Goal: Task Accomplishment & Management: Use online tool/utility

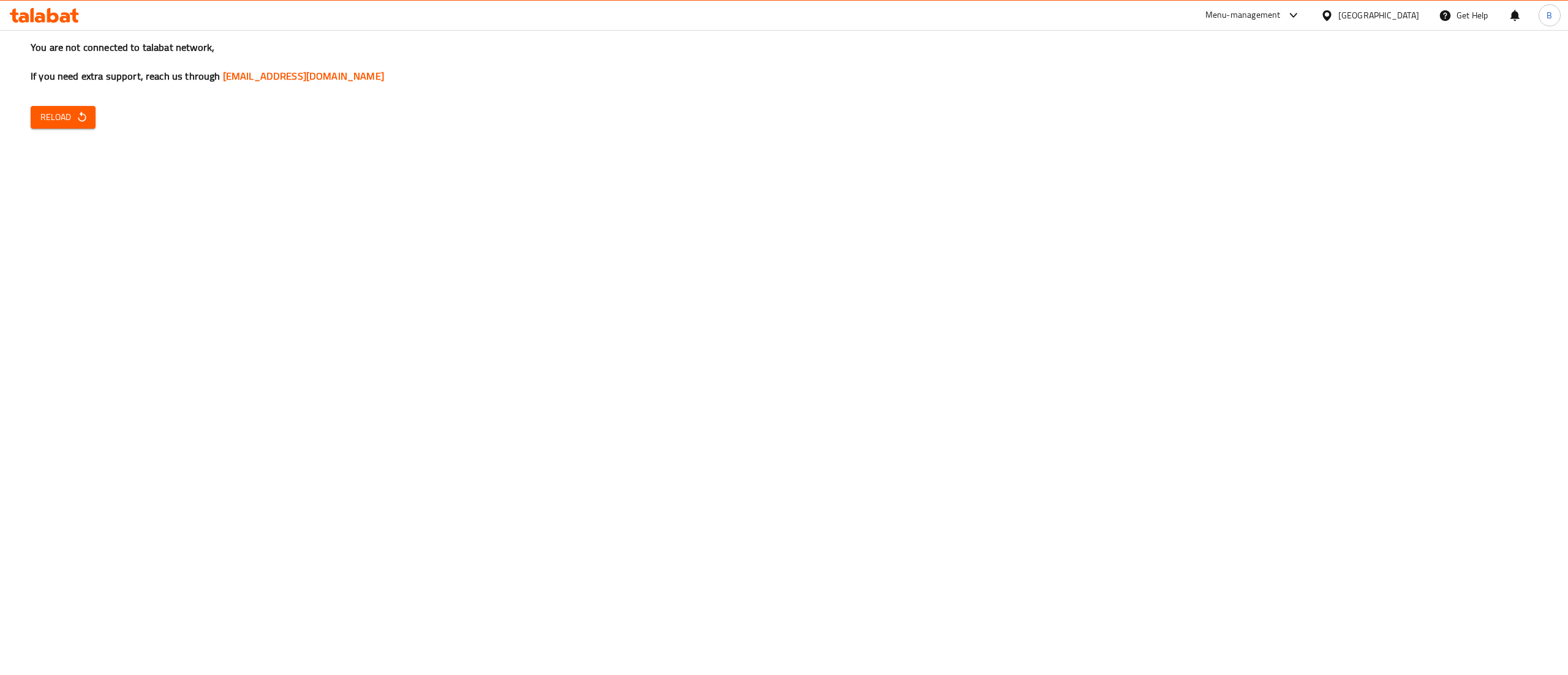
click at [71, 129] on div "You are not connected to talabat network, If you need extra support, reach us t…" at bounding box center [784, 337] width 1568 height 675
click at [87, 113] on icon "button" at bounding box center [82, 117] width 12 height 12
click at [76, 120] on icon "button" at bounding box center [82, 117] width 12 height 12
click at [71, 127] on button "Reload" at bounding box center [62, 117] width 65 height 23
click at [65, 116] on span "Reload" at bounding box center [63, 117] width 45 height 15
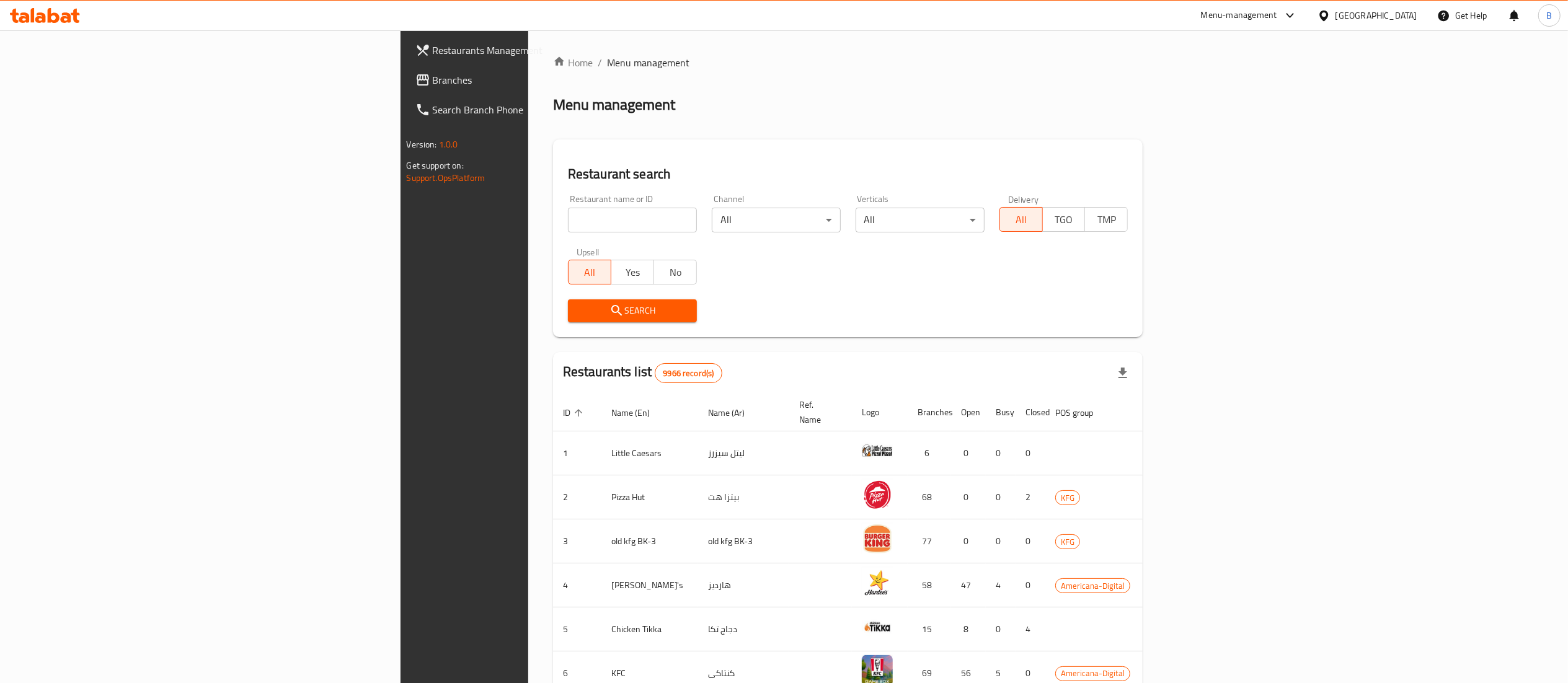
click at [568, 227] on input "search" at bounding box center [632, 220] width 129 height 25
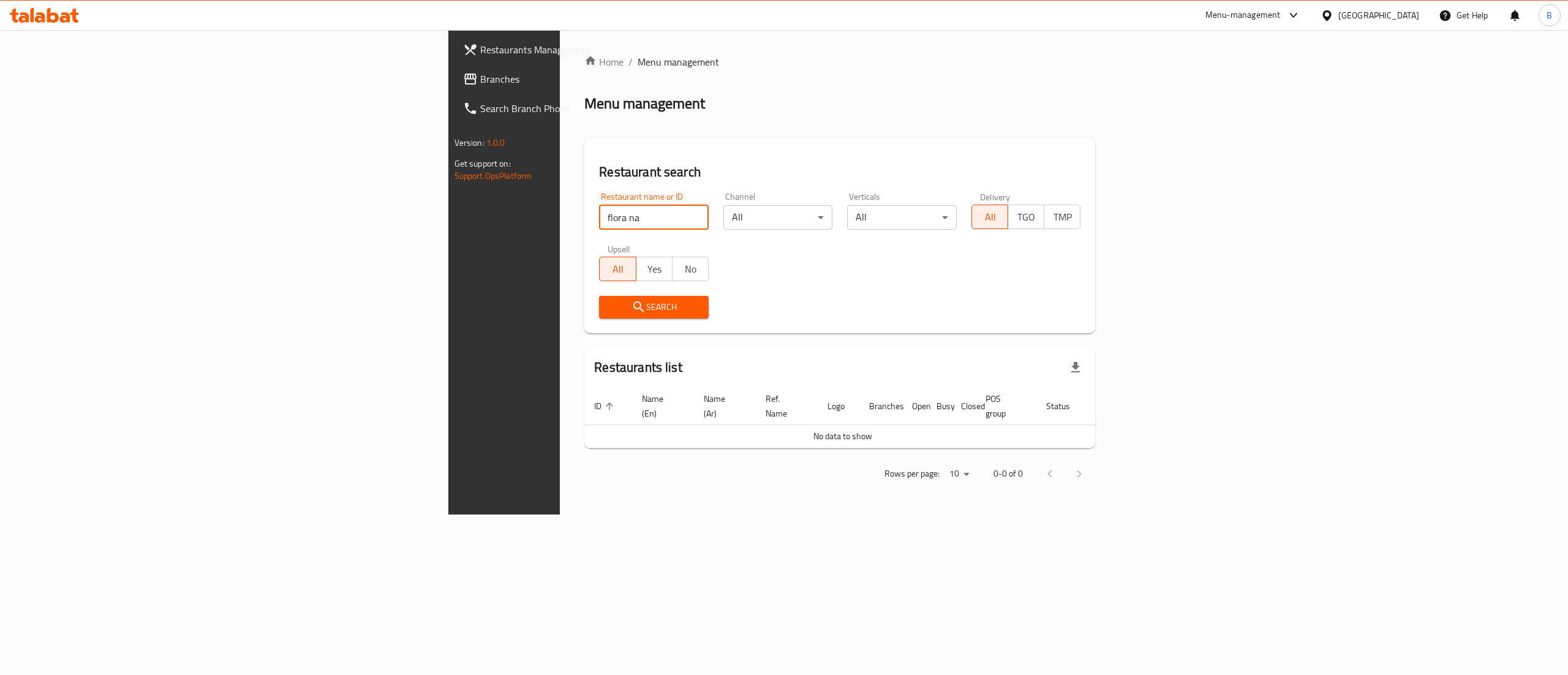
type input "flora na"
click button "Search" at bounding box center [654, 307] width 110 height 23
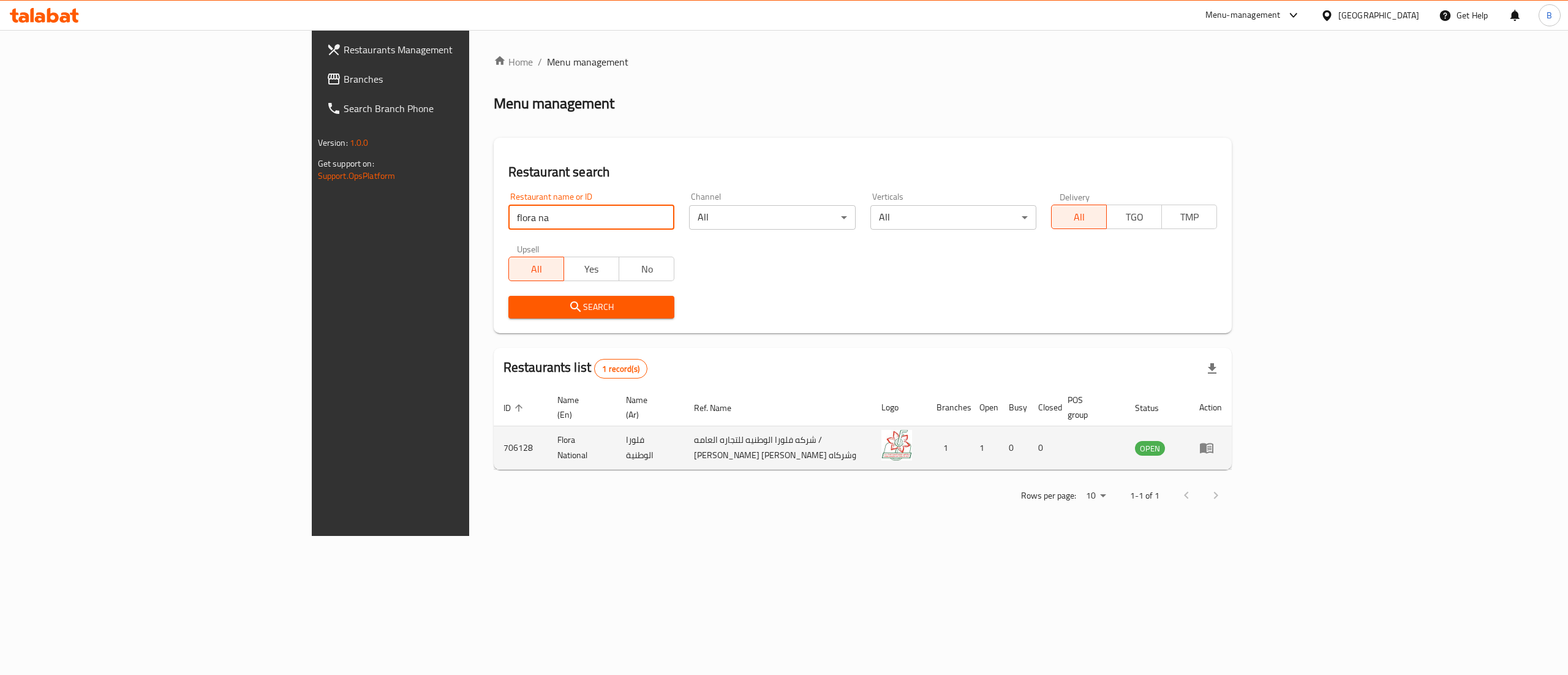
click at [1213, 443] on icon "enhanced table" at bounding box center [1206, 448] width 14 height 10
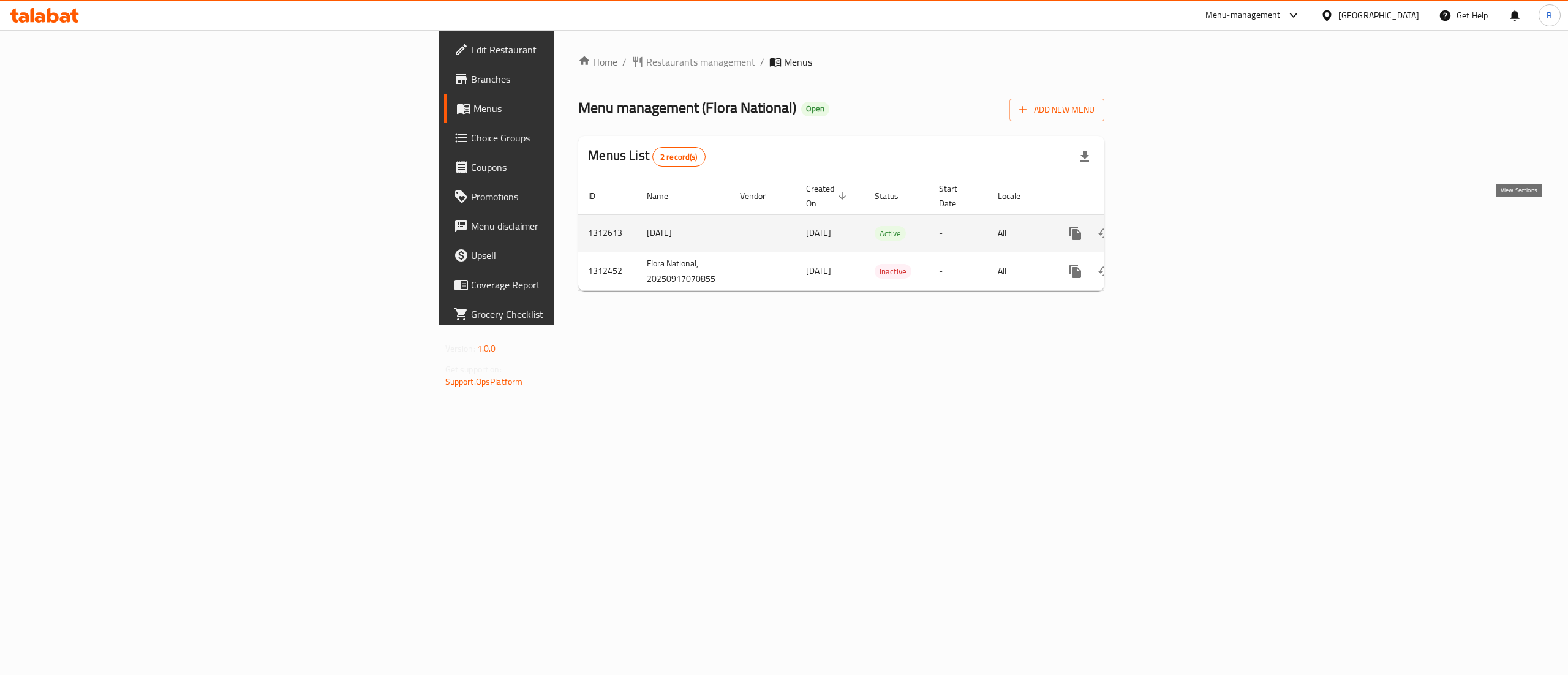
click at [1178, 221] on link "enhanced table" at bounding box center [1163, 233] width 29 height 29
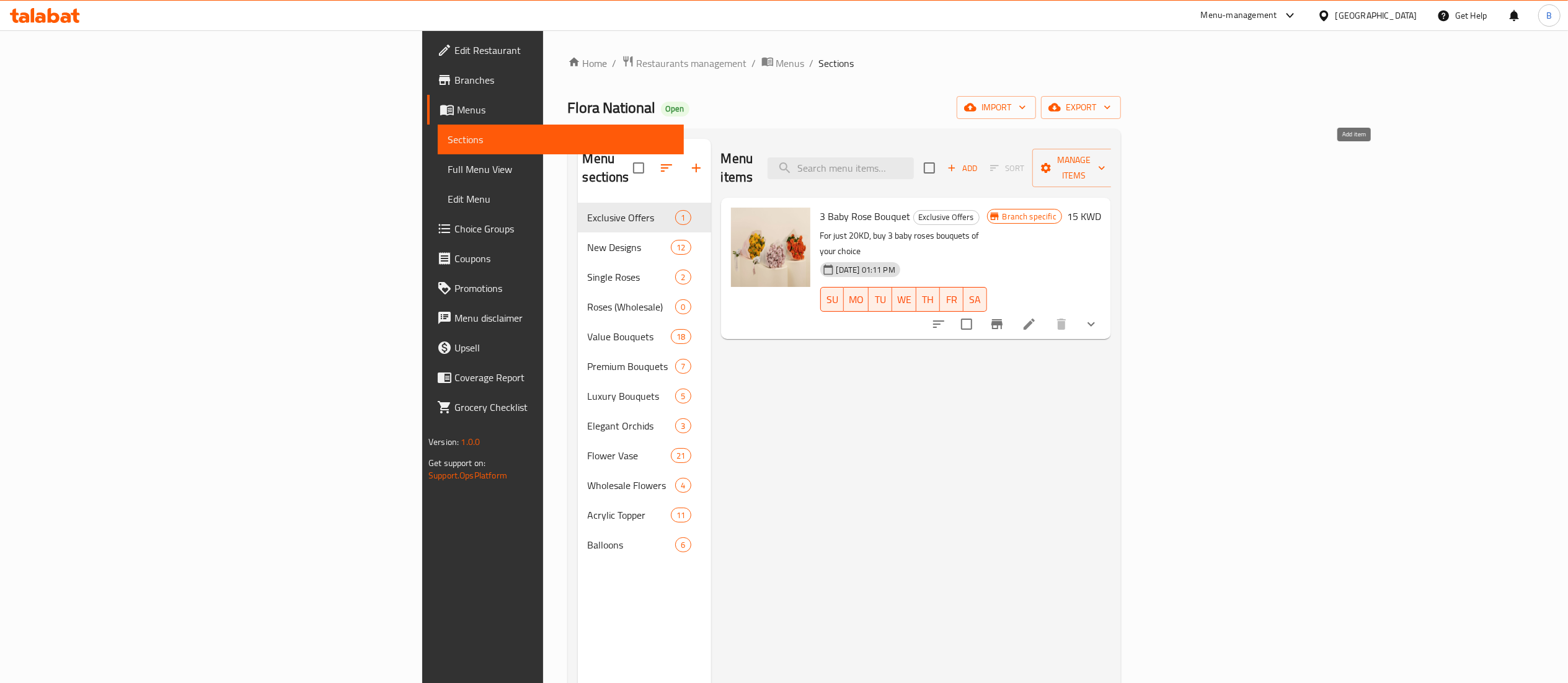
click at [979, 161] on span "Add" at bounding box center [963, 168] width 34 height 14
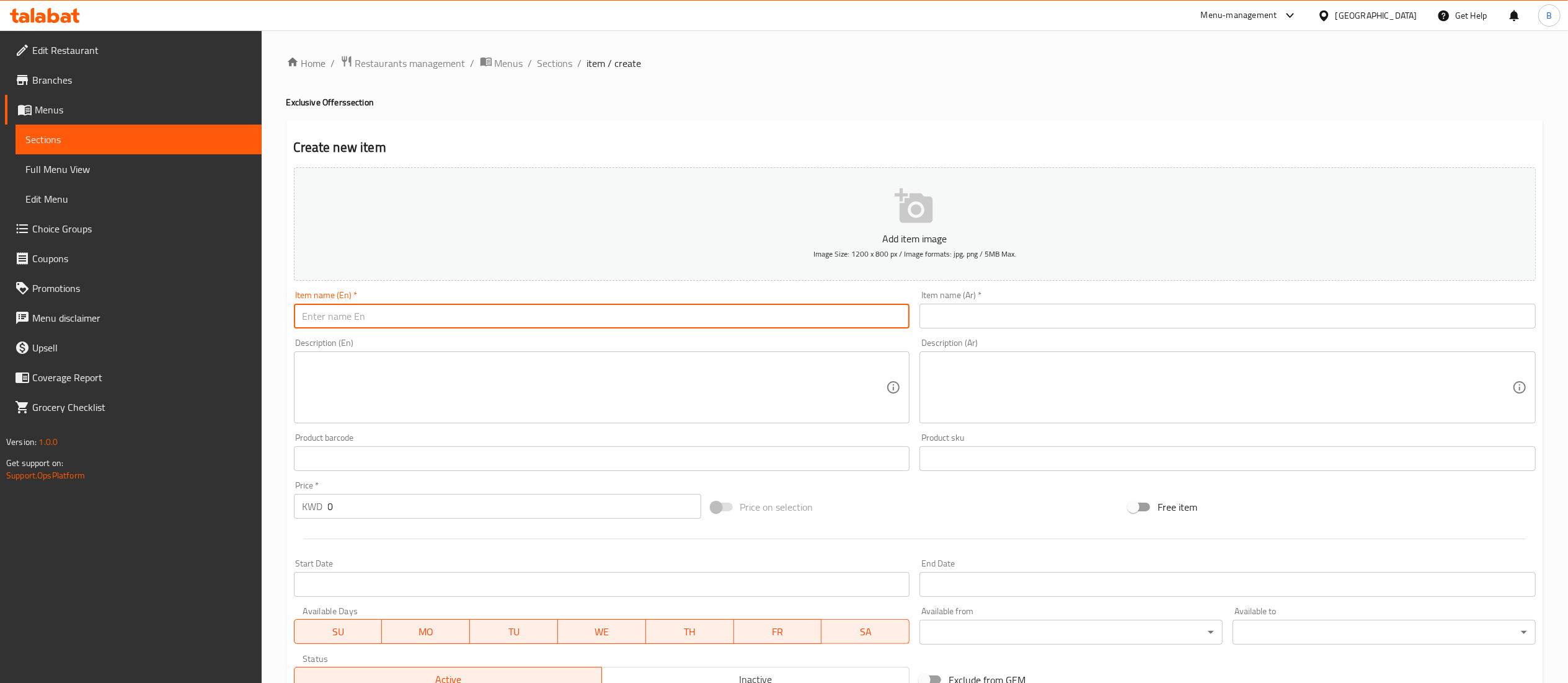
click at [632, 307] on input "text" at bounding box center [602, 316] width 616 height 25
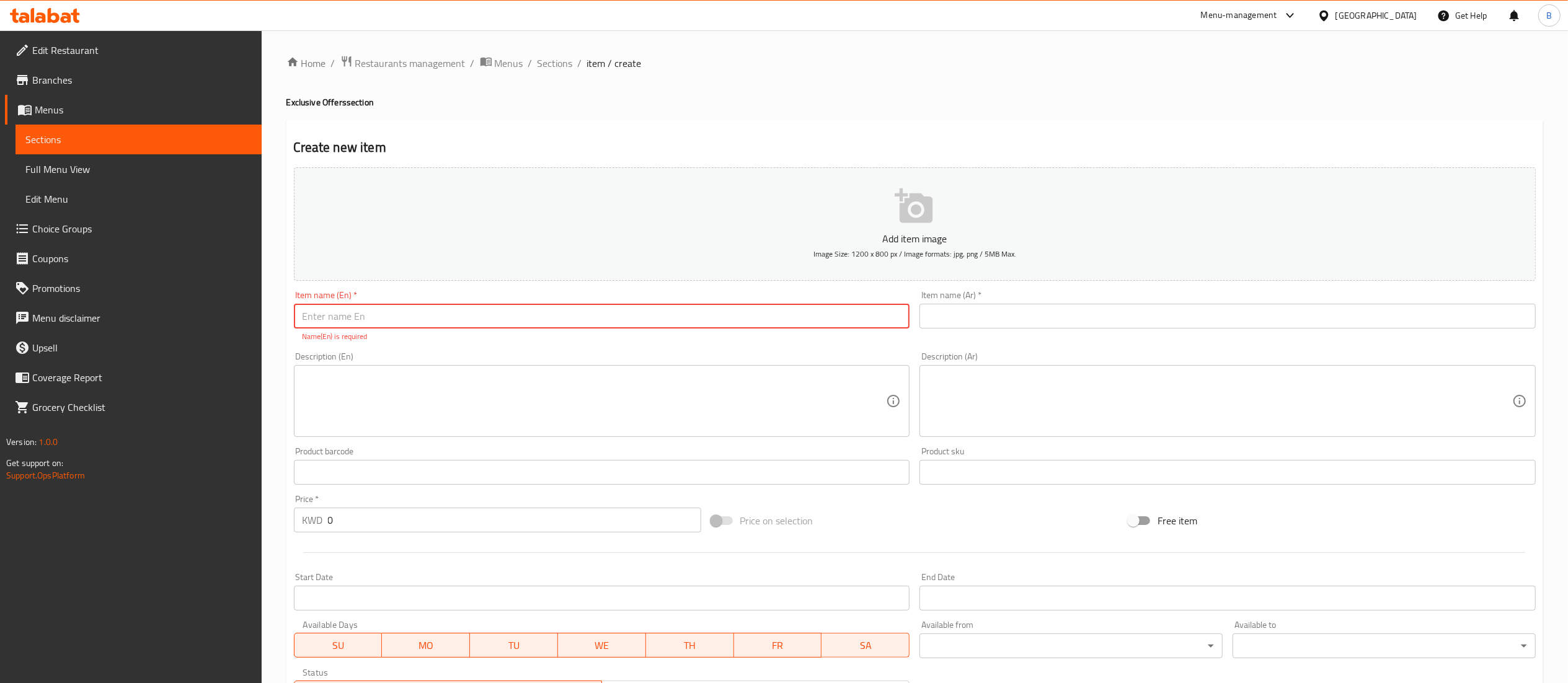
click at [634, 326] on input "text" at bounding box center [602, 316] width 616 height 25
paste input "2 Rose Bouquet for 9KD"
type input "2 Rose Bouquet for 9KD"
click at [1119, 310] on input "text" at bounding box center [1227, 316] width 616 height 25
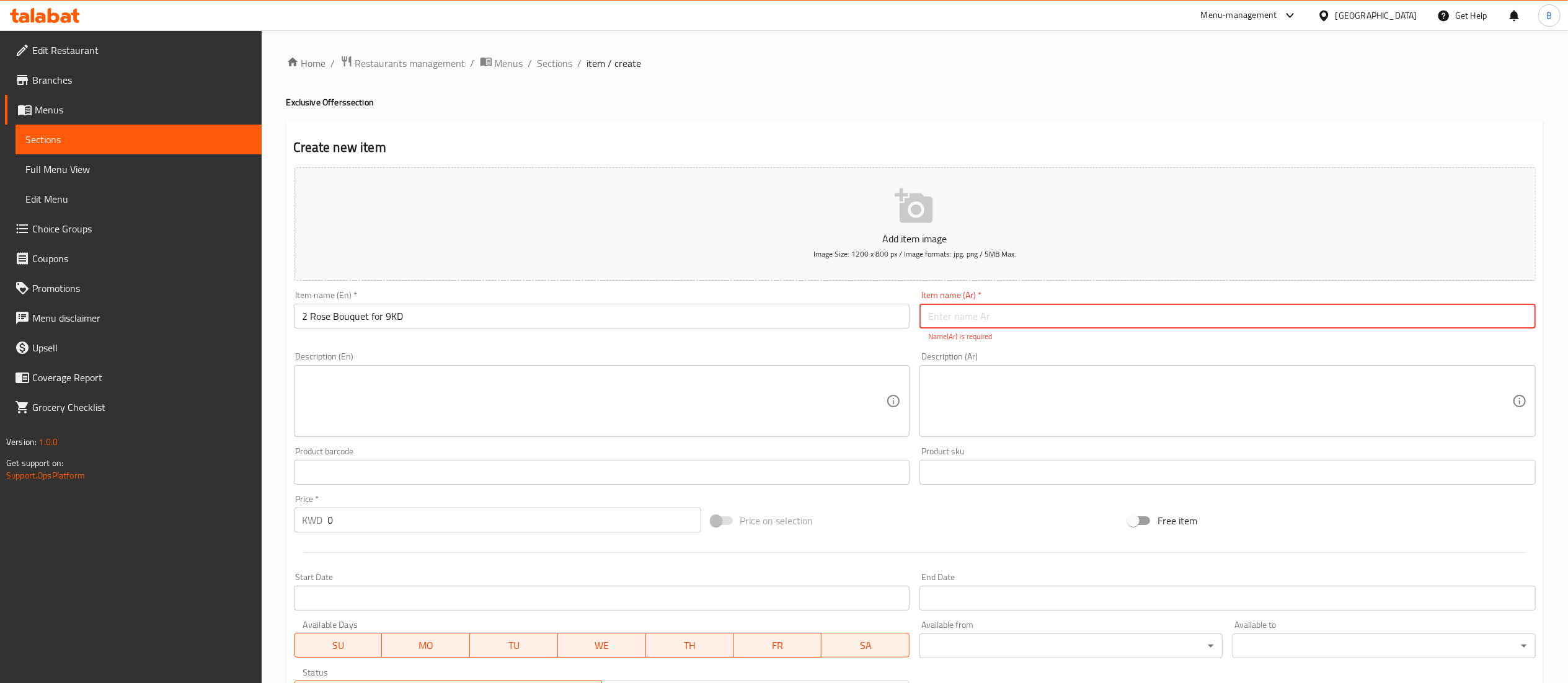
paste input "2 [PERSON_NAME] بـ 9 دينار"
click at [974, 345] on div "Add item image Image Size: 1200 x 800 px / Image formats: jpg, png / 5MB Max. I…" at bounding box center [915, 436] width 1252 height 548
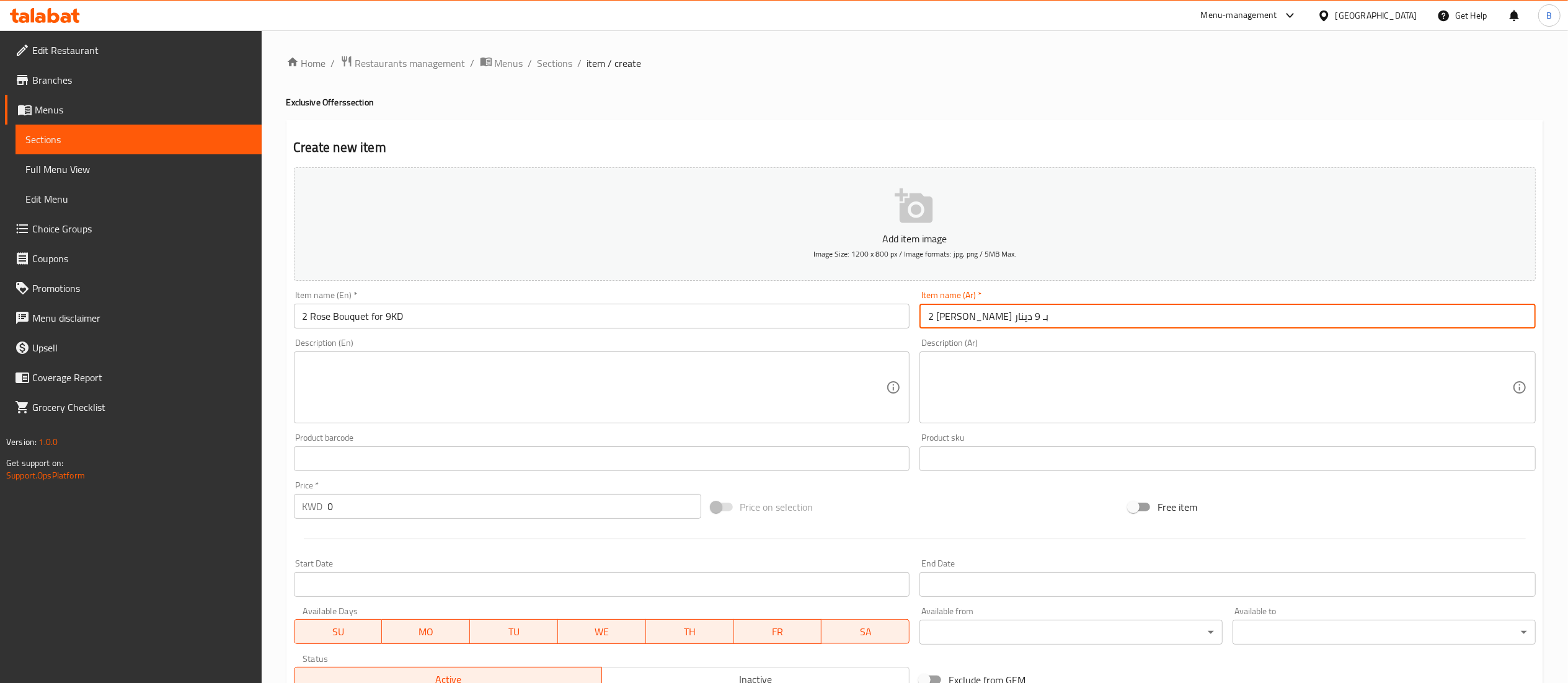
drag, startPoint x: 933, startPoint y: 318, endPoint x: 921, endPoint y: 318, distance: 12.0
click at [921, 318] on input "2 [PERSON_NAME] بـ 9 دينار" at bounding box center [1227, 316] width 616 height 25
click at [1048, 318] on input "[PERSON_NAME] بـ 9 دينار" at bounding box center [1227, 316] width 616 height 25
click at [931, 320] on input "[PERSON_NAME] بـ 9 دينار" at bounding box center [1227, 316] width 616 height 25
type input "اثنان [PERSON_NAME] بـ 9 دينار"
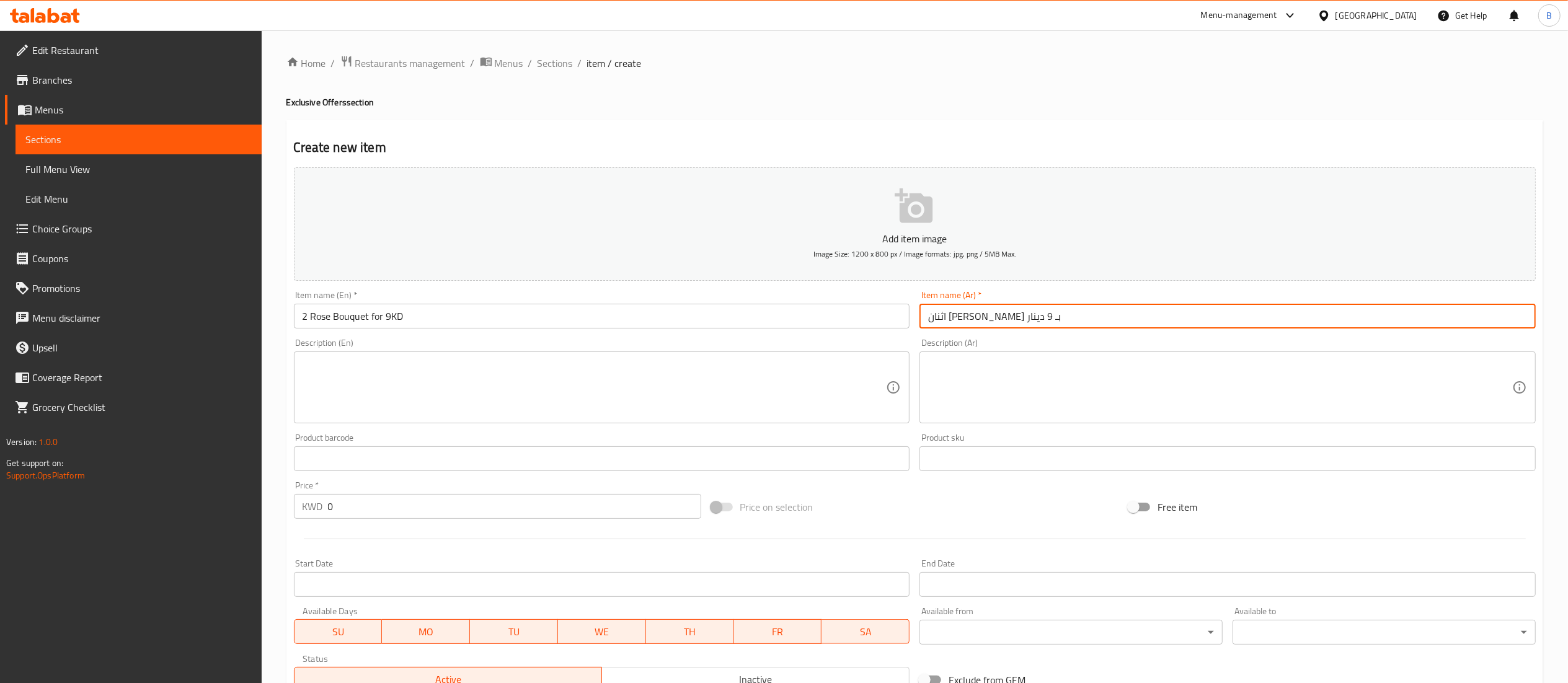
click at [697, 371] on textarea at bounding box center [594, 387] width 584 height 59
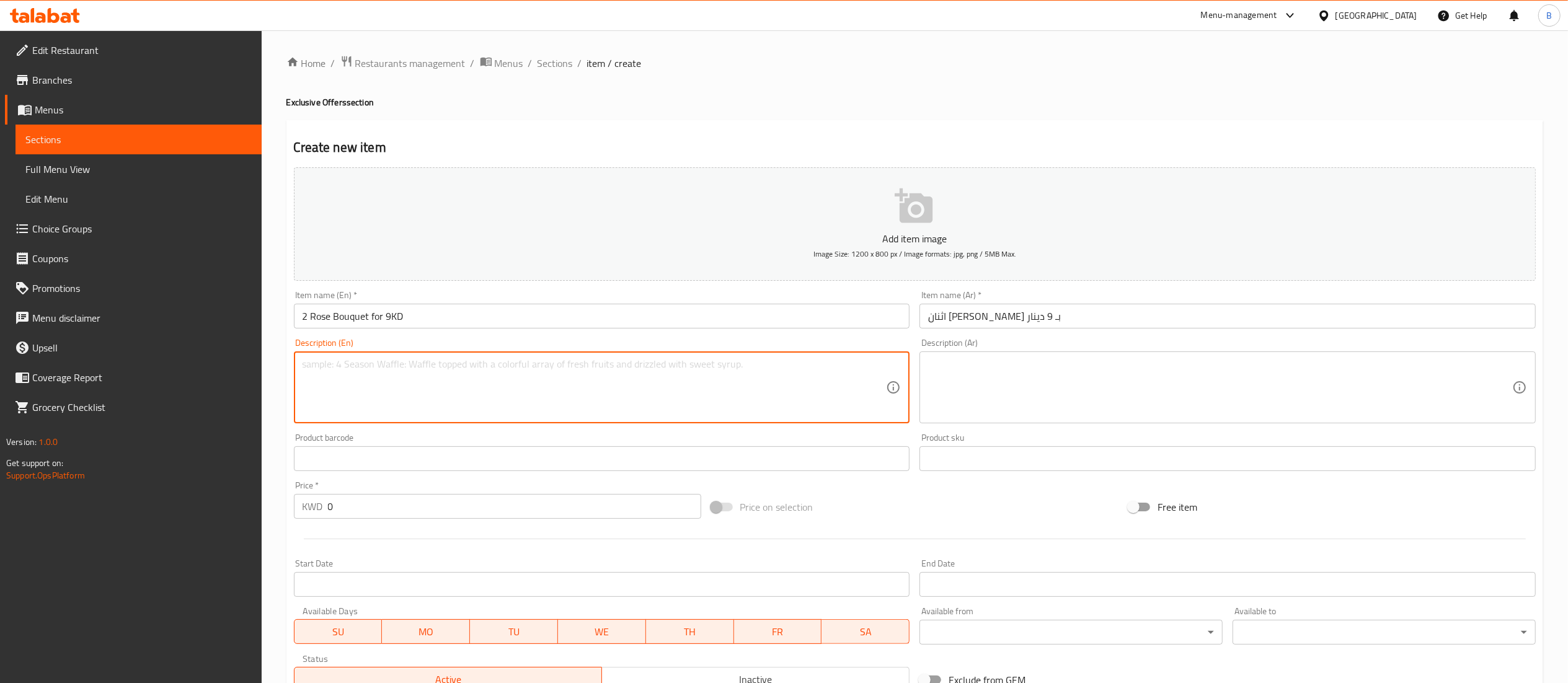
paste textarea "For just 9KD, buy 2 roses bouquets of your choice"
type textarea "For just 9KD, buy 2 roses bouquets of your choice"
click at [1058, 379] on textarea at bounding box center [1220, 387] width 584 height 59
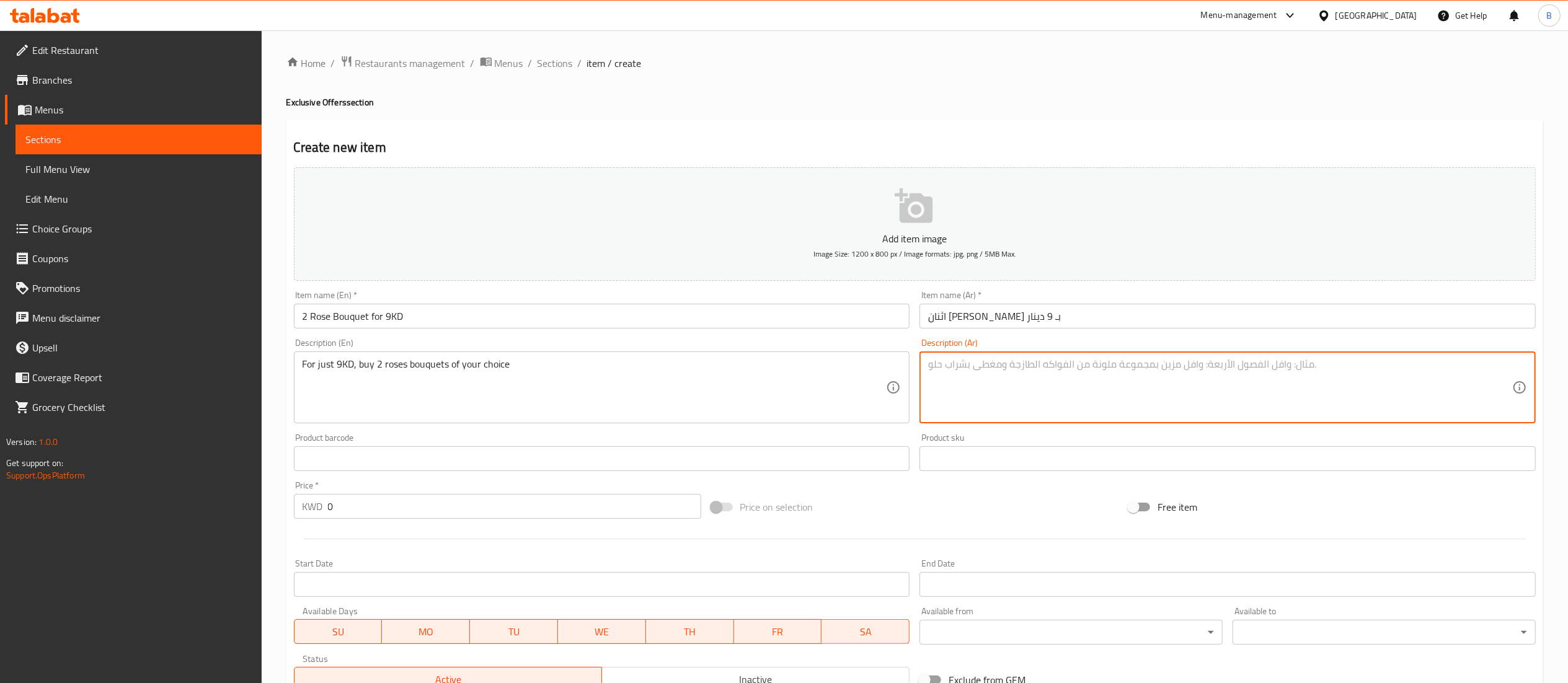
paste textarea "بـ 9 دينار فقط، اشتر 2 بوكيهات جوري من اختيار"
type textarea "بـ 9 دينار فقط، اشتر 2 بوكيهات جوري من اختيارك"
click at [320, 487] on div "Price   * KWD 0 Price *" at bounding box center [498, 499] width 407 height 37
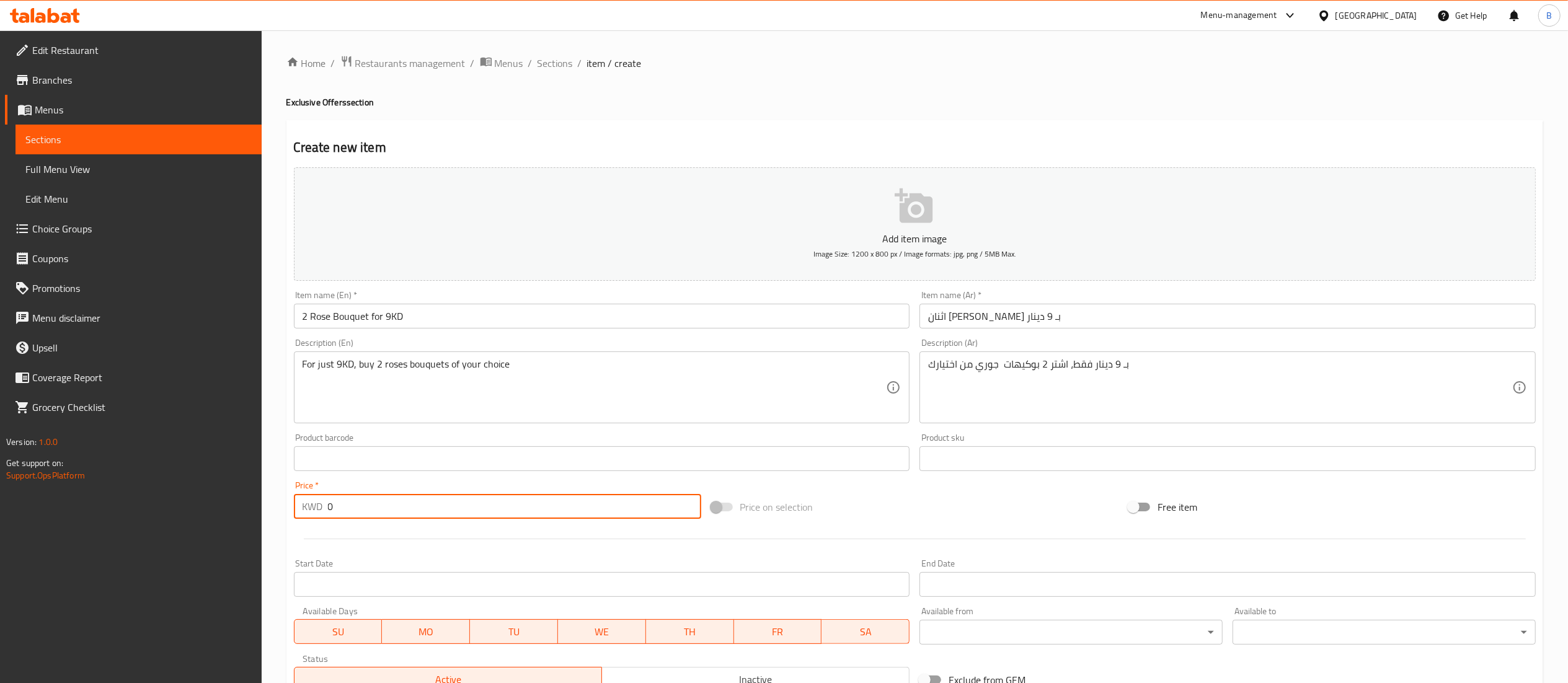
drag, startPoint x: 355, startPoint y: 509, endPoint x: 268, endPoint y: 509, distance: 87.0
click at [268, 509] on div "Home / Restaurants management / Menus / Sections / item / create Exclusive Offe…" at bounding box center [915, 453] width 1307 height 845
type input "9"
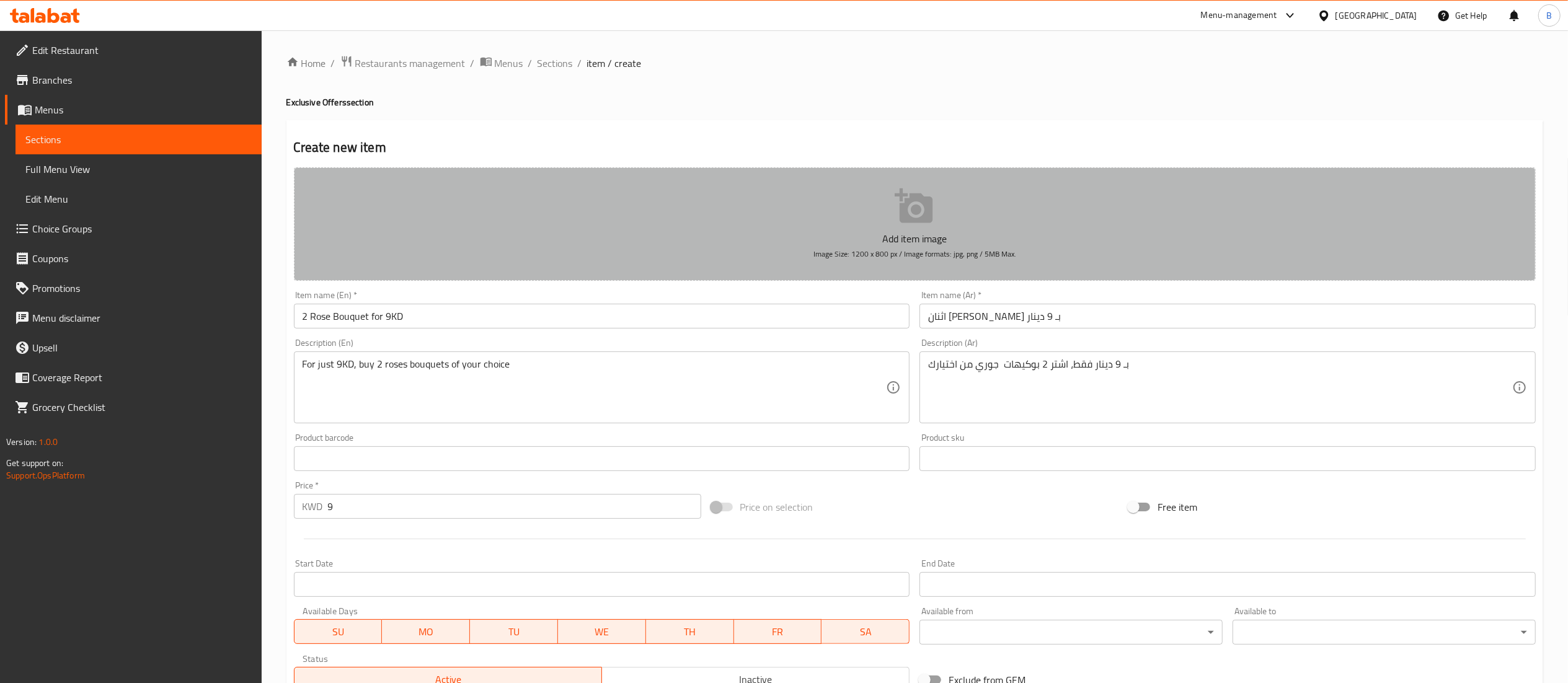
click at [734, 211] on button "Add item image Image Size: 1200 x 800 px / Image formats: jpg, png / 5MB Max." at bounding box center [915, 224] width 1242 height 113
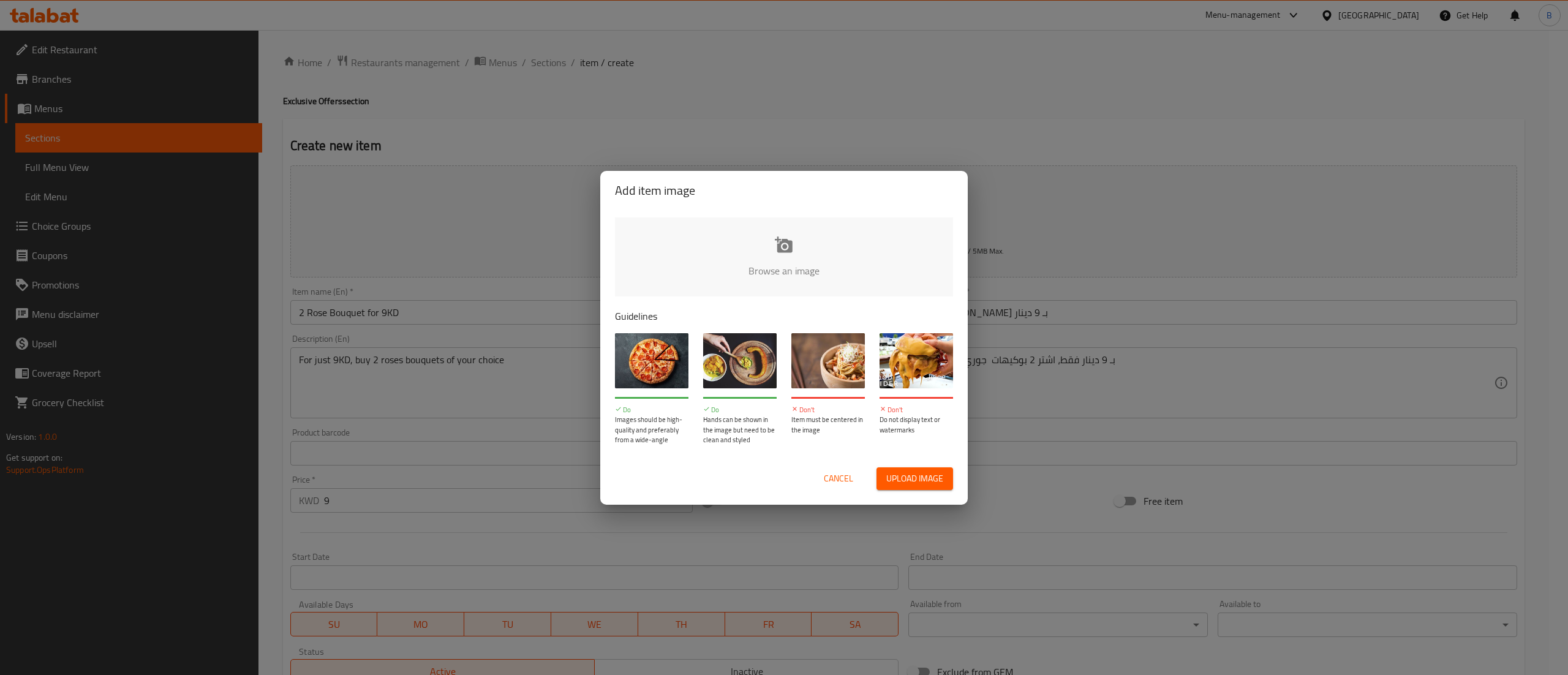
click at [791, 264] on input "file" at bounding box center [1198, 275] width 1166 height 115
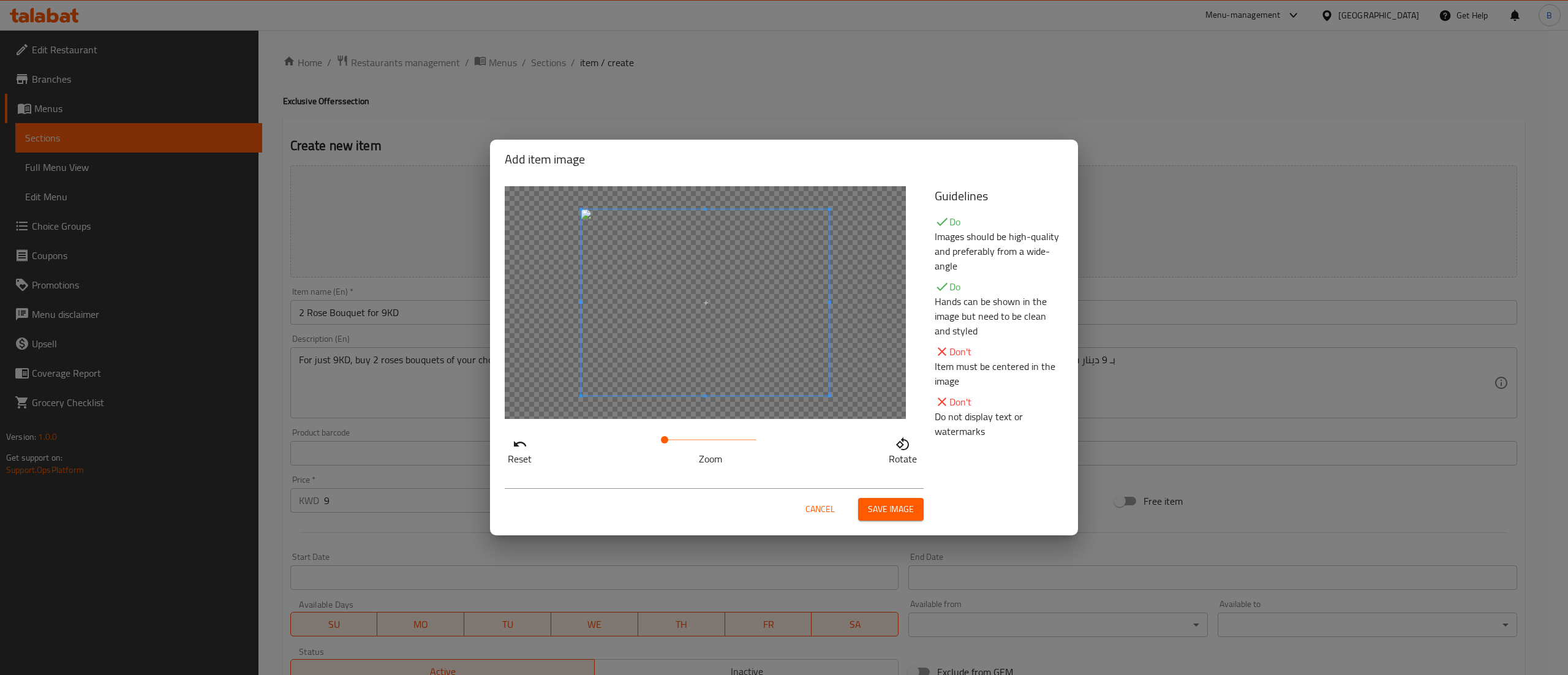
click at [904, 510] on span "Save image" at bounding box center [890, 509] width 46 height 15
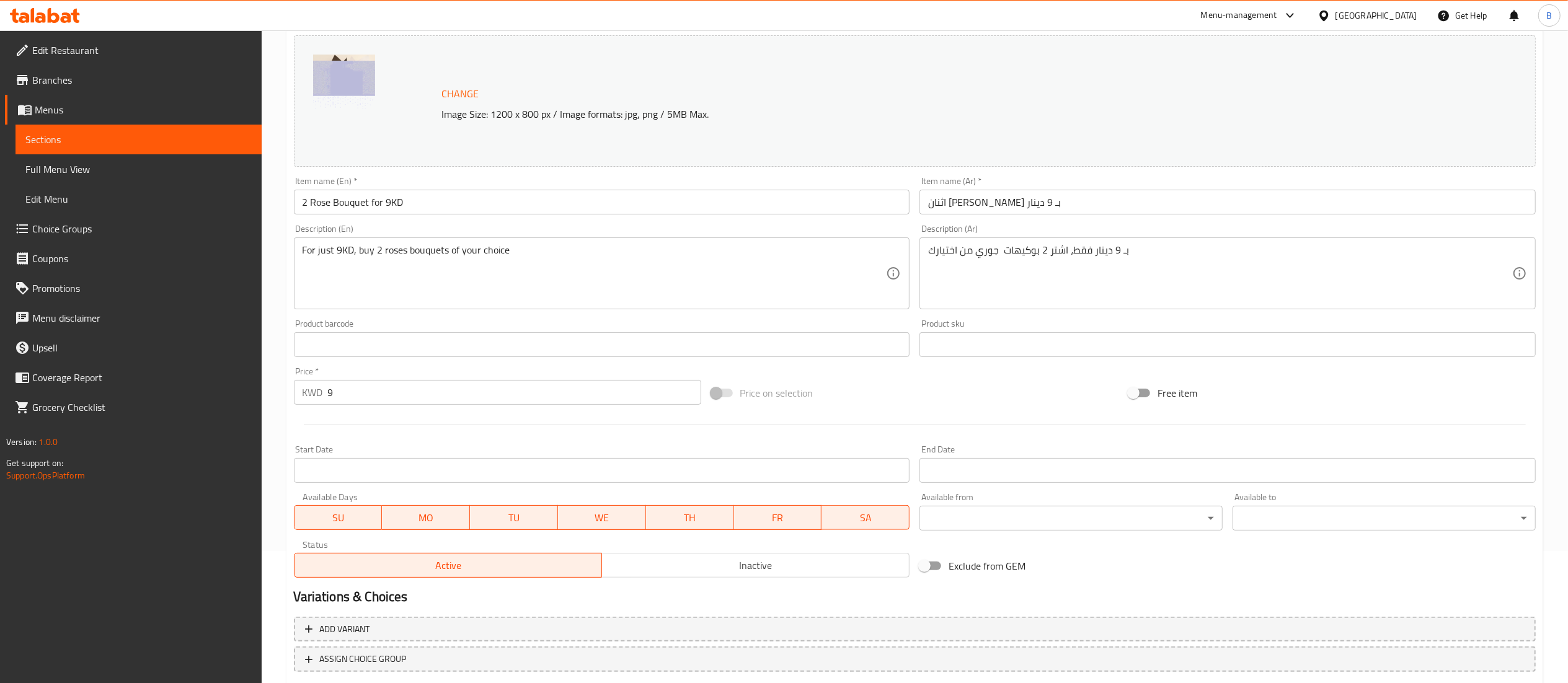
scroll to position [210, 0]
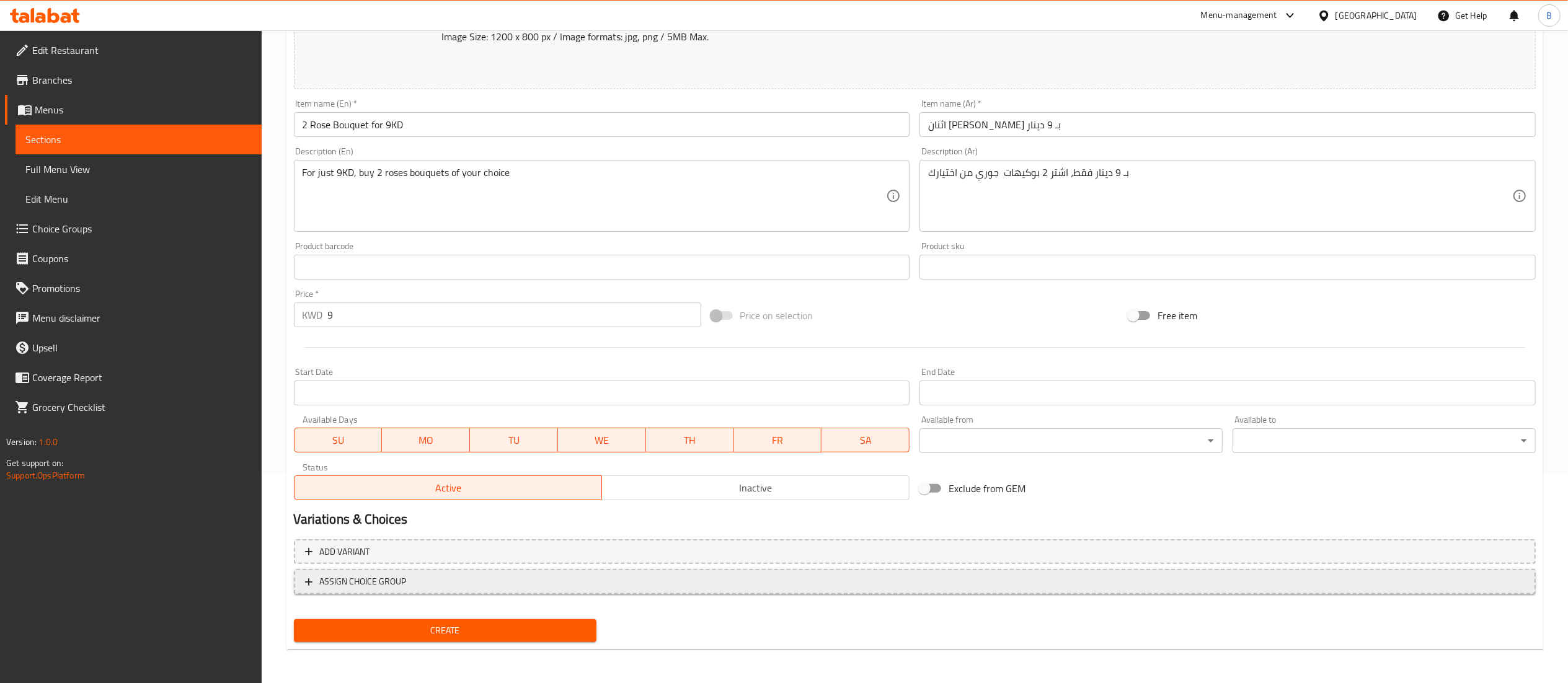
click at [473, 574] on span "ASSIGN CHOICE GROUP" at bounding box center [915, 582] width 1220 height 15
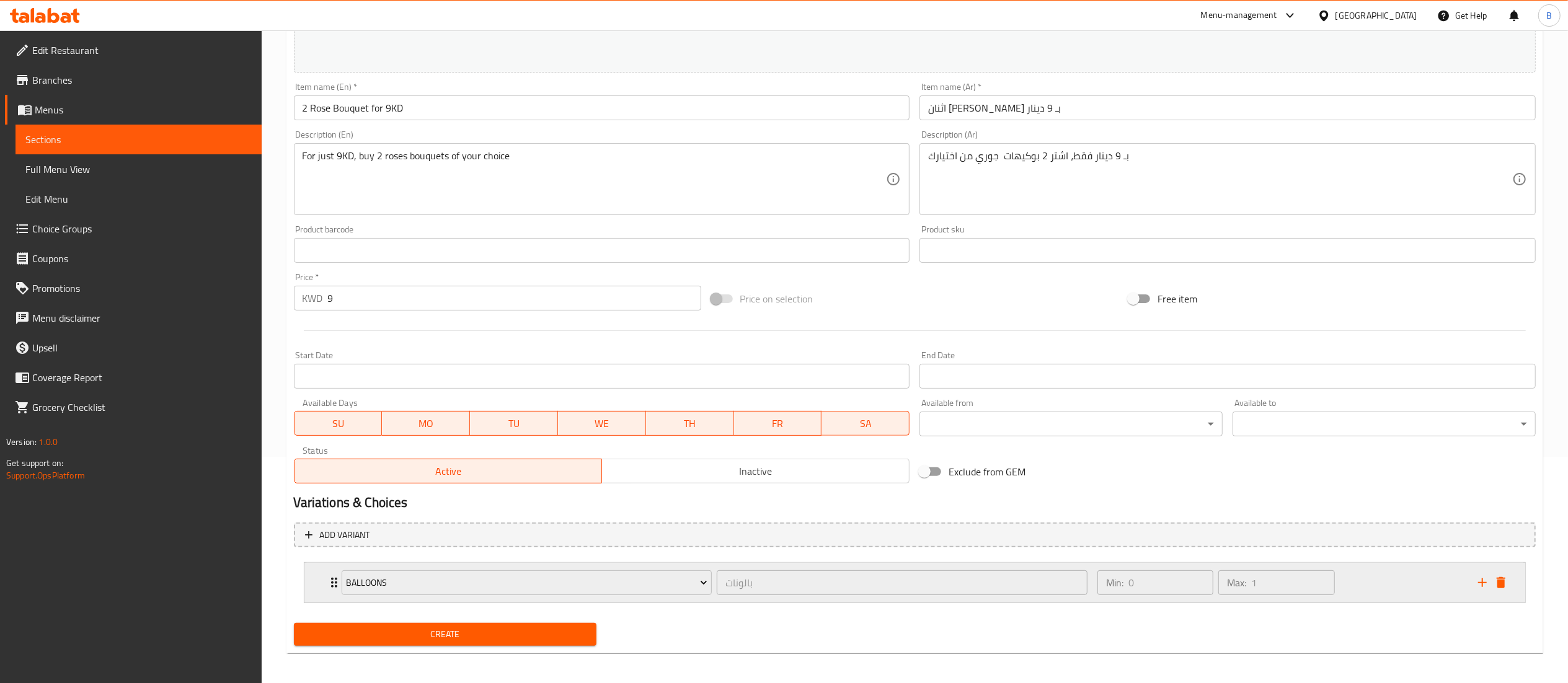
scroll to position [232, 0]
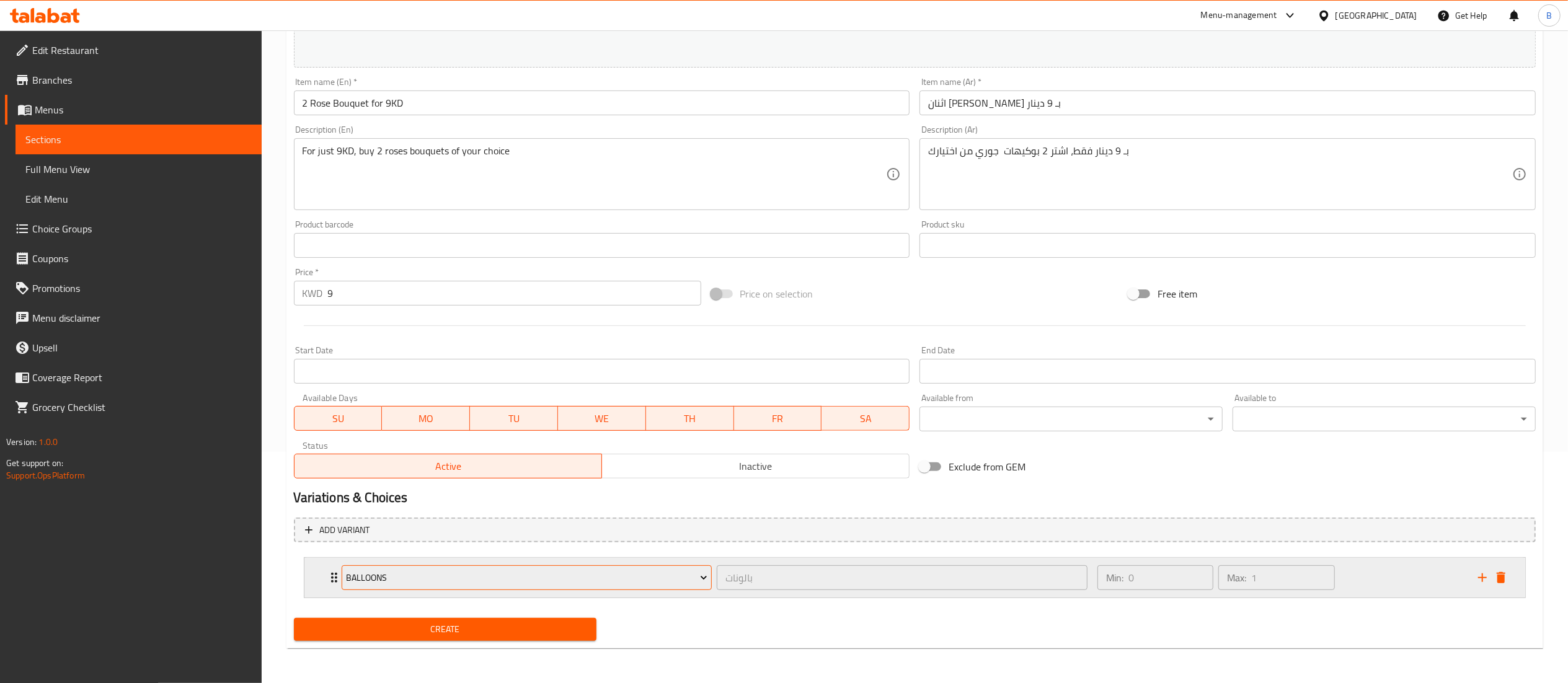
click at [462, 582] on span "Balloons" at bounding box center [527, 578] width 362 height 15
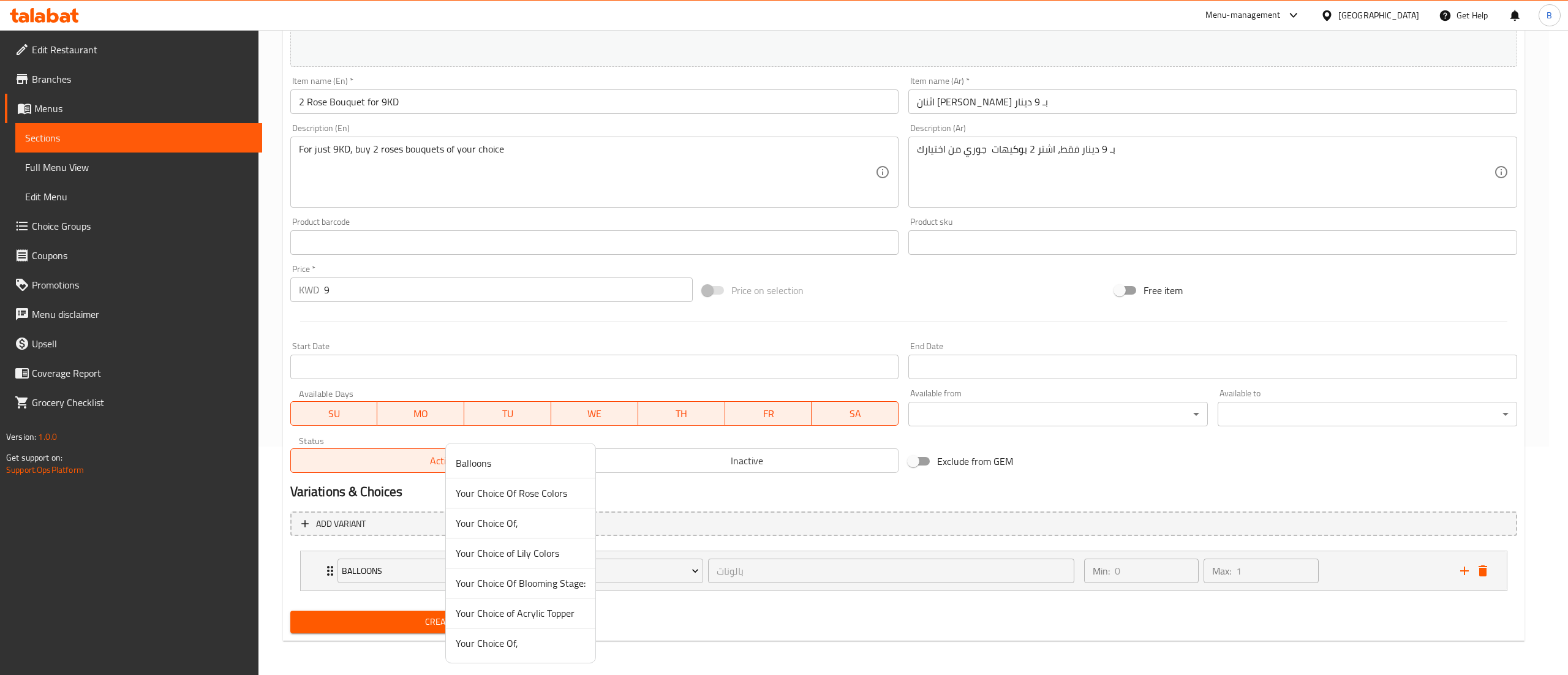
click at [495, 647] on span "Your Choice Of," at bounding box center [520, 643] width 130 height 15
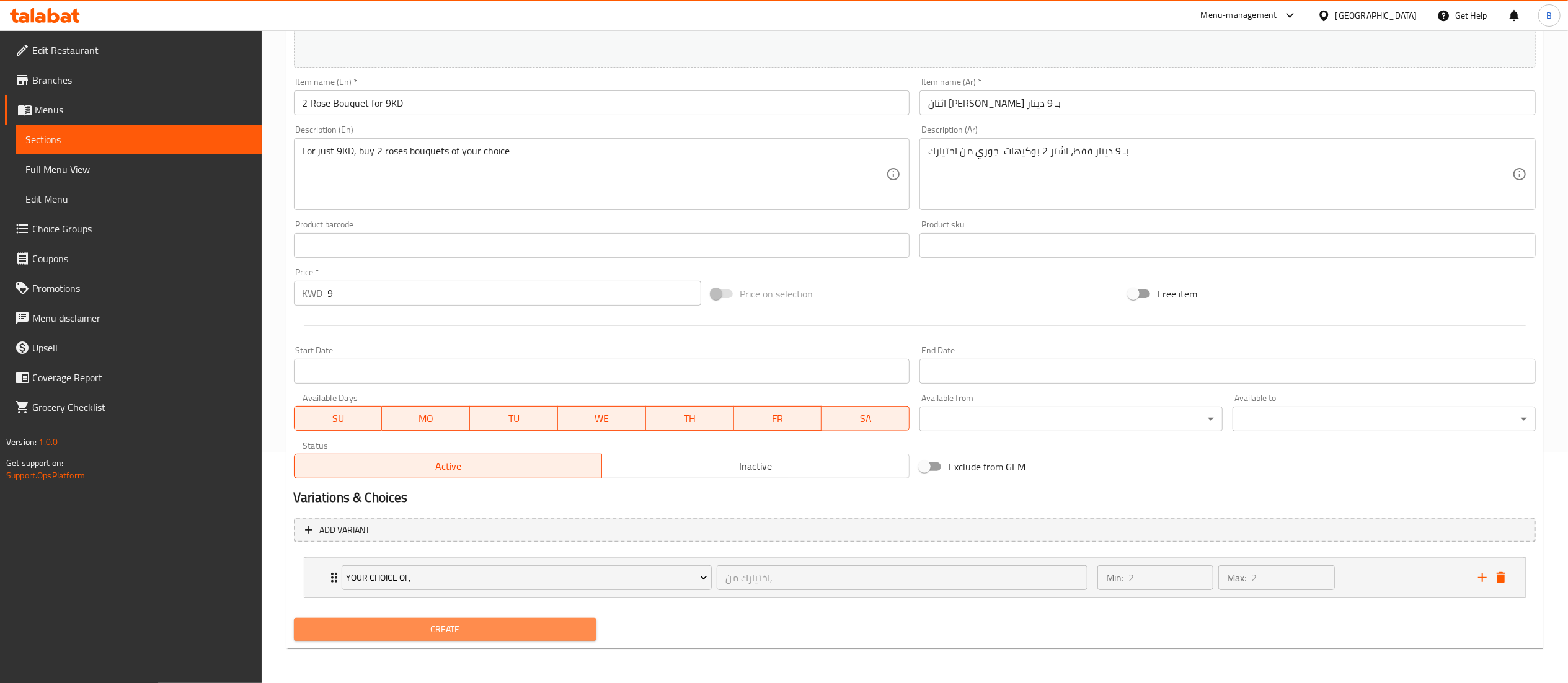
click at [546, 629] on span "Create" at bounding box center [445, 629] width 283 height 15
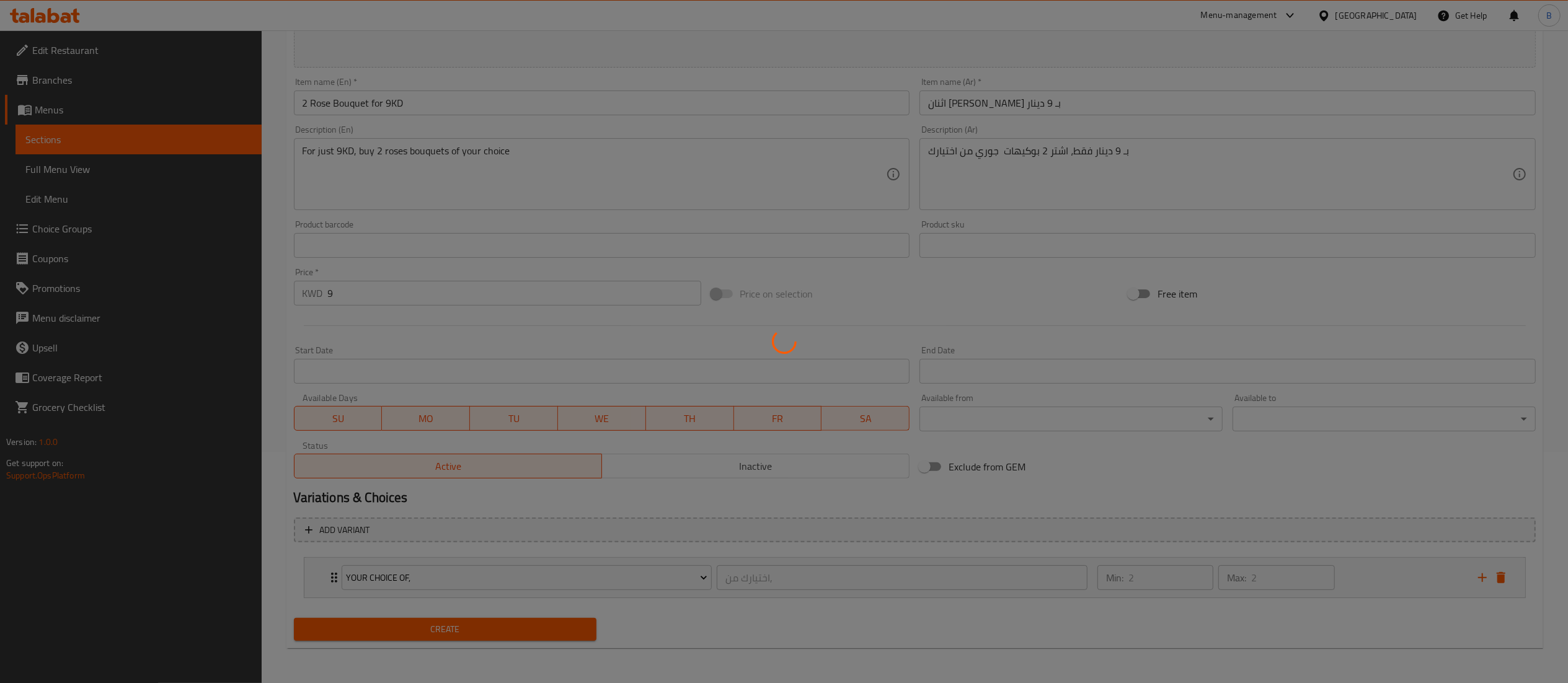
type input "0"
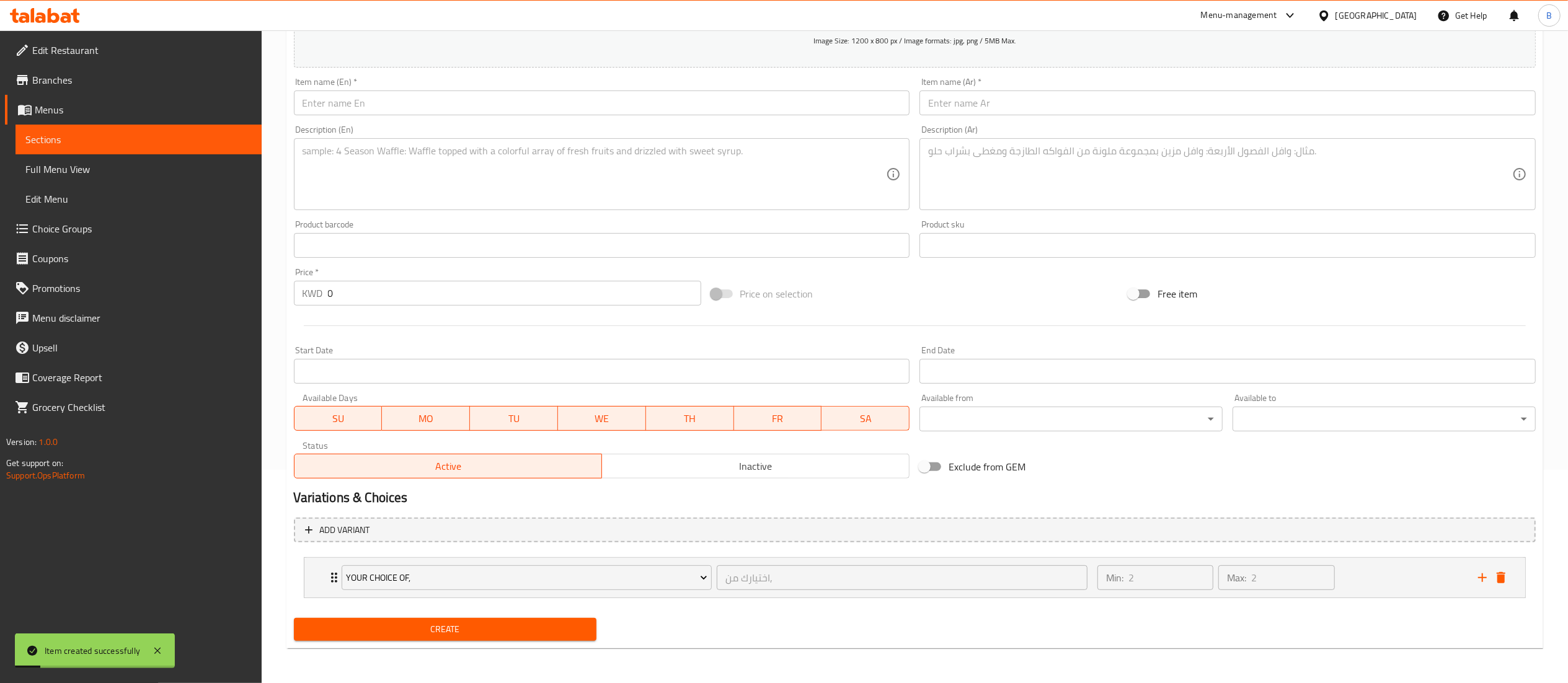
scroll to position [0, 0]
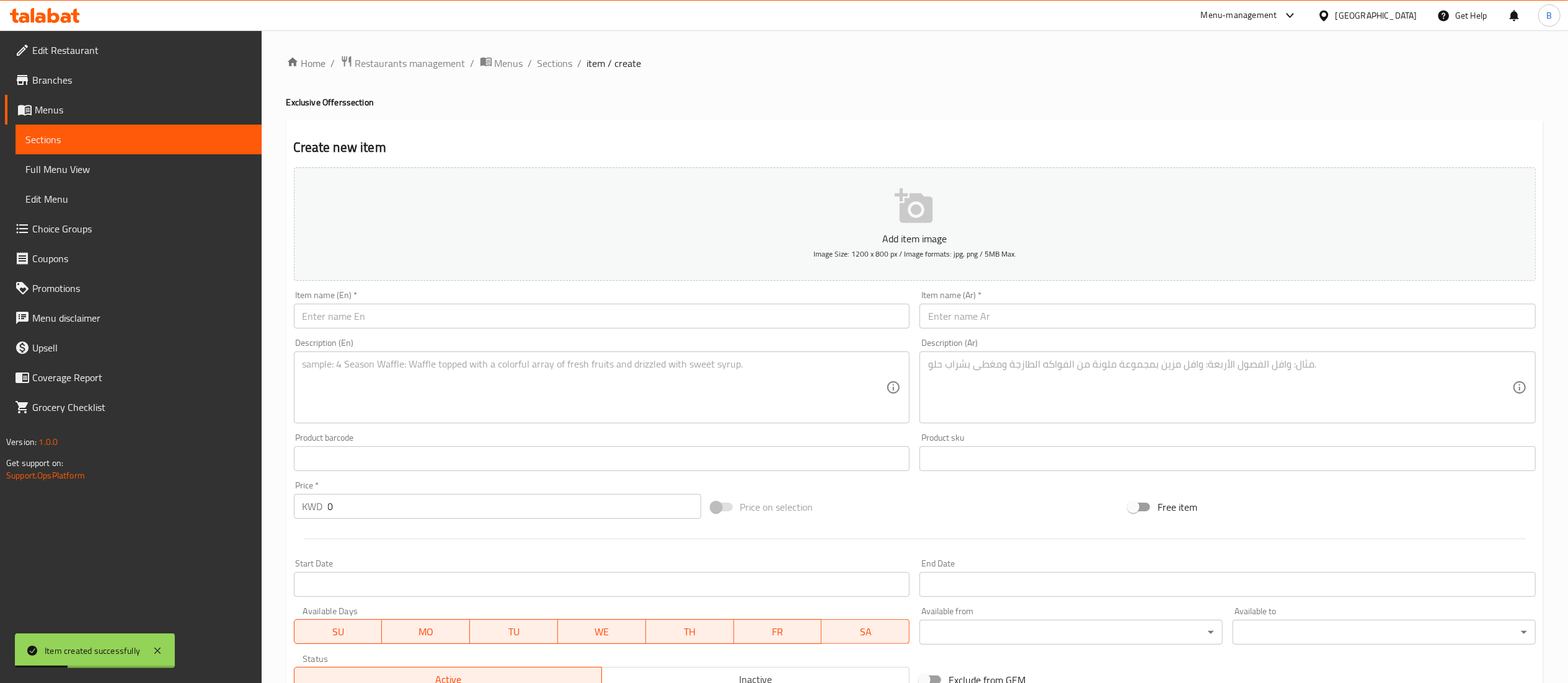
click at [102, 107] on span "Menus" at bounding box center [143, 110] width 217 height 15
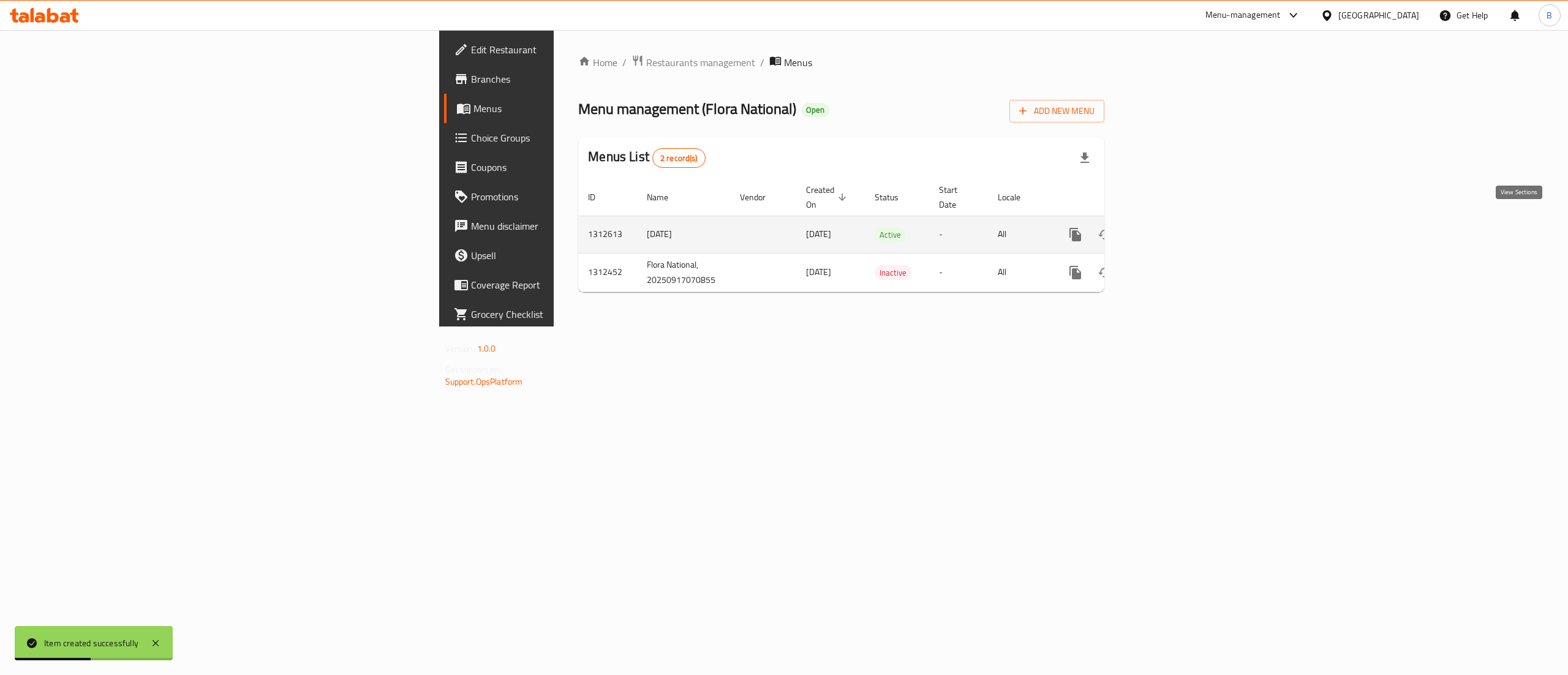
click at [1171, 227] on icon "enhanced table" at bounding box center [1163, 235] width 15 height 15
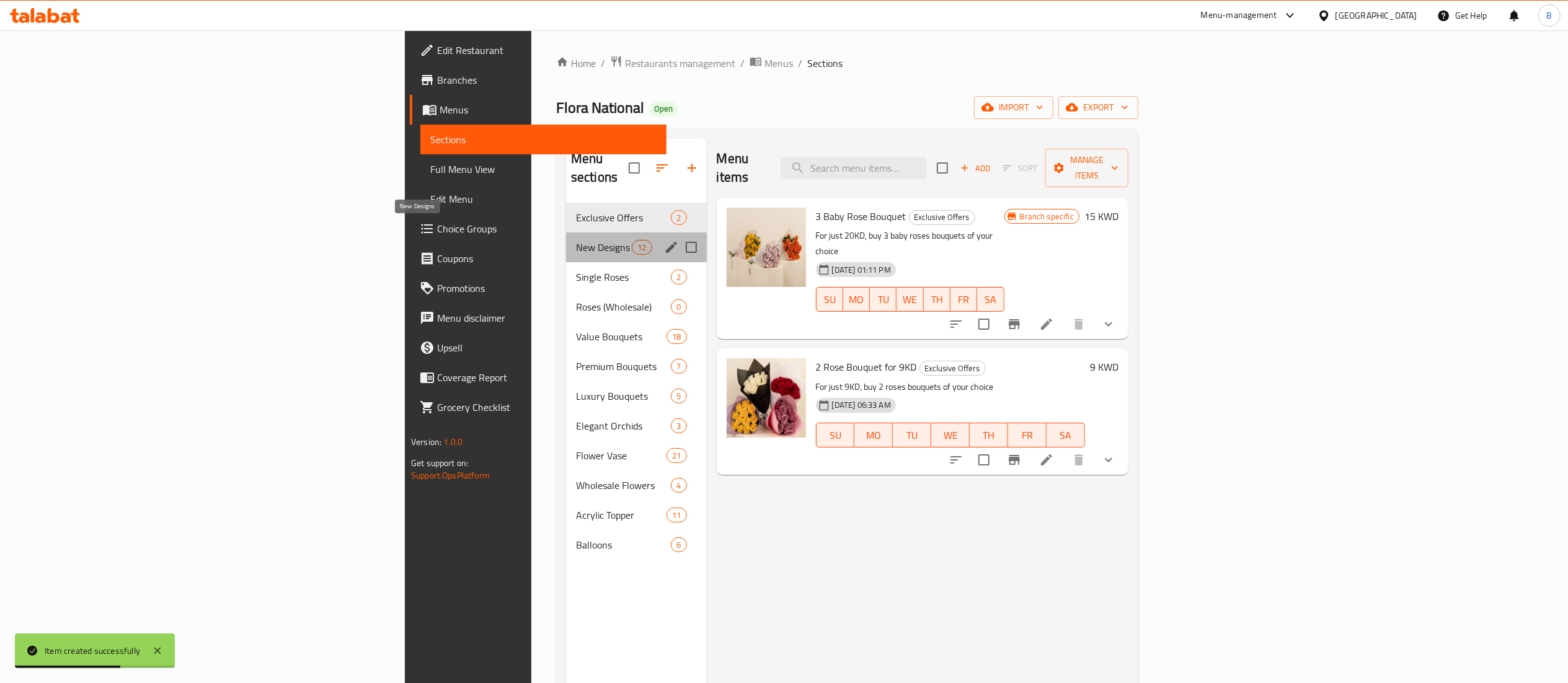
click at [576, 240] on span "New Designs" at bounding box center [604, 247] width 56 height 15
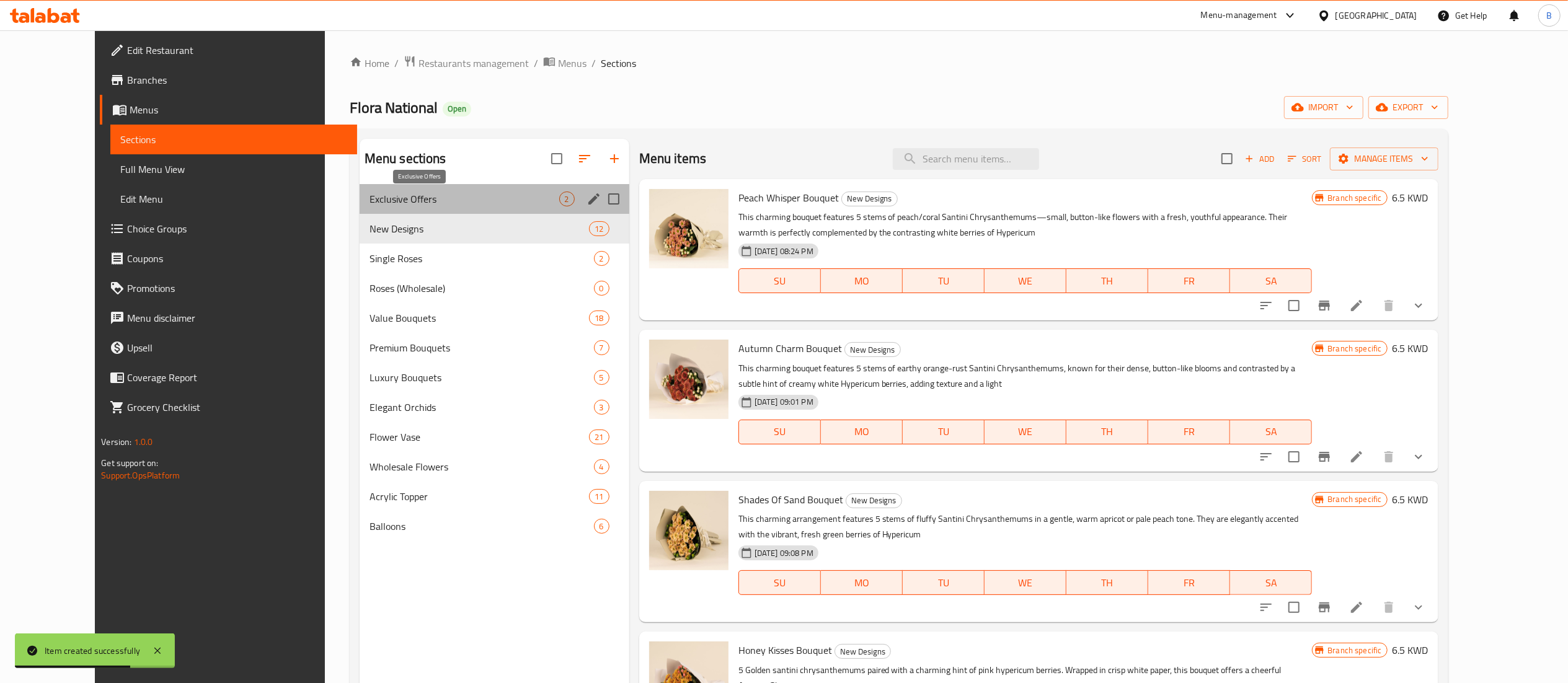
click at [466, 195] on span "Exclusive Offers" at bounding box center [465, 199] width 190 height 15
